Goal: Information Seeking & Learning: Check status

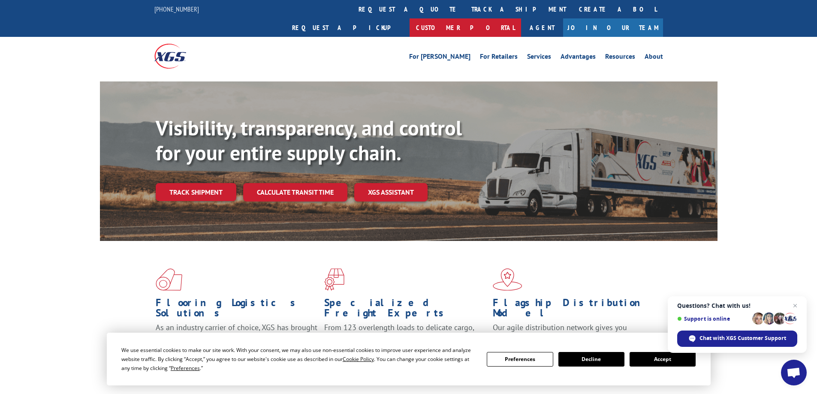
click at [521, 18] on link "Customer Portal" at bounding box center [466, 27] width 112 height 18
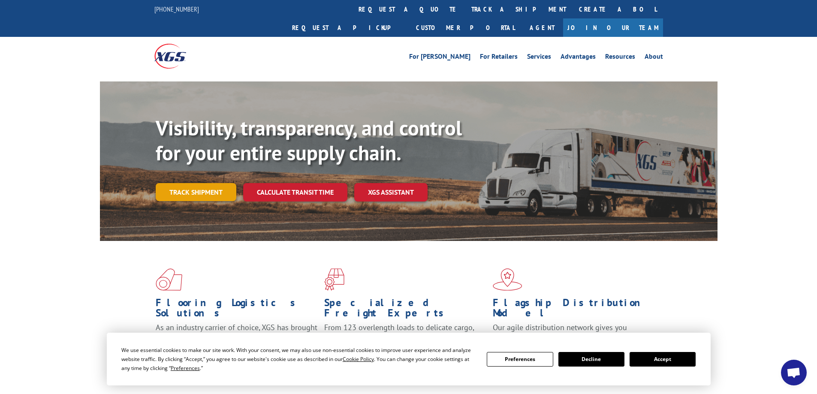
click at [200, 183] on link "Track shipment" at bounding box center [196, 192] width 81 height 18
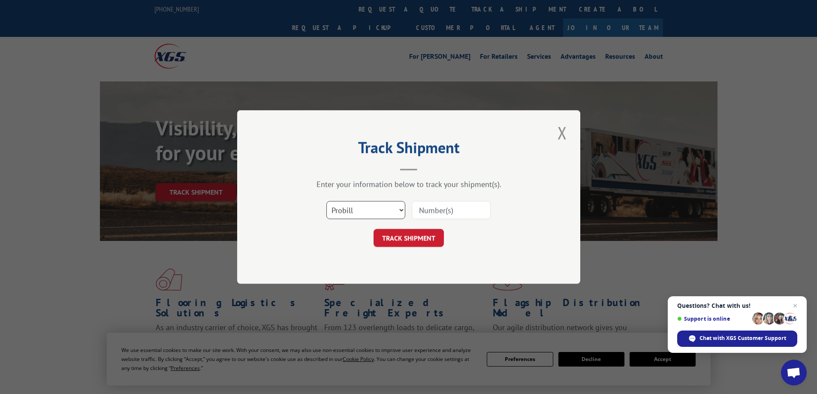
click at [371, 209] on select "Select category... Probill BOL PO" at bounding box center [365, 210] width 79 height 18
select select "bol"
click at [326, 201] on select "Select category... Probill BOL PO" at bounding box center [365, 210] width 79 height 18
click at [425, 211] on input at bounding box center [451, 210] width 79 height 18
type input "23375072325"
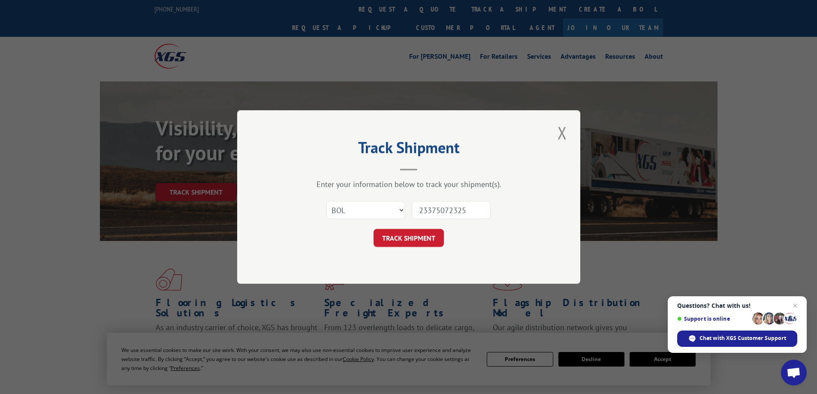
click button "TRACK SHIPMENT" at bounding box center [409, 238] width 70 height 18
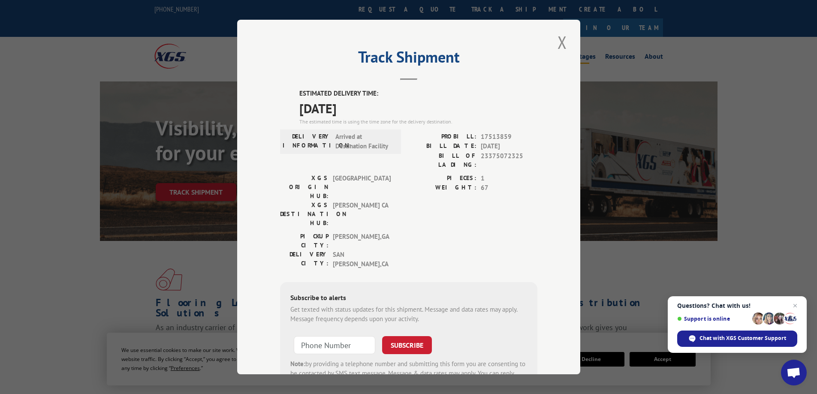
click at [558, 40] on button "Close modal" at bounding box center [562, 42] width 15 height 24
